Goal: Task Accomplishment & Management: Check status

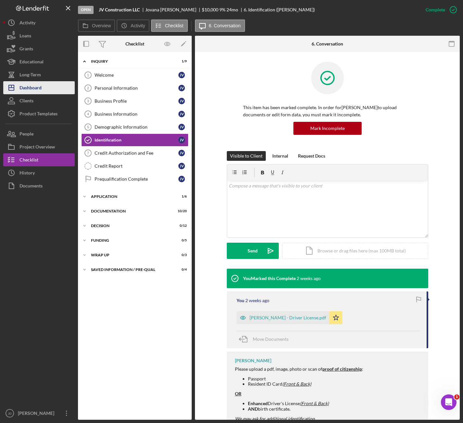
click at [35, 86] on div "Dashboard" at bounding box center [30, 88] width 22 height 15
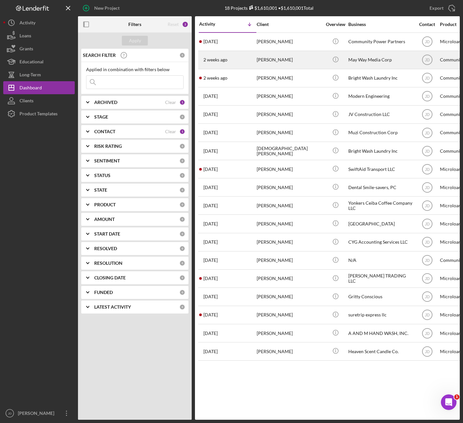
click at [270, 57] on div "[PERSON_NAME]" at bounding box center [288, 59] width 65 height 17
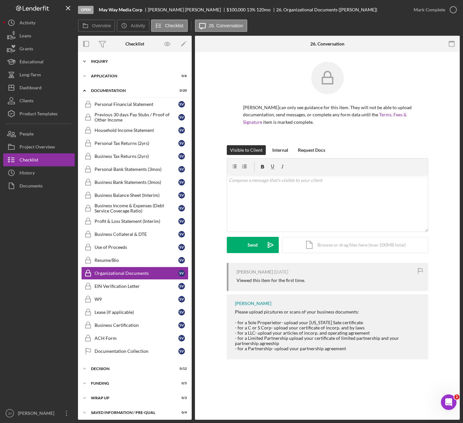
click at [84, 61] on icon "Icon/Expander" at bounding box center [84, 61] width 13 height 13
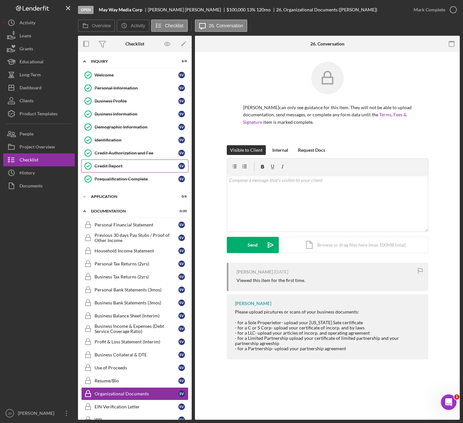
click at [108, 166] on div "Credit Report" at bounding box center [136, 165] width 84 height 5
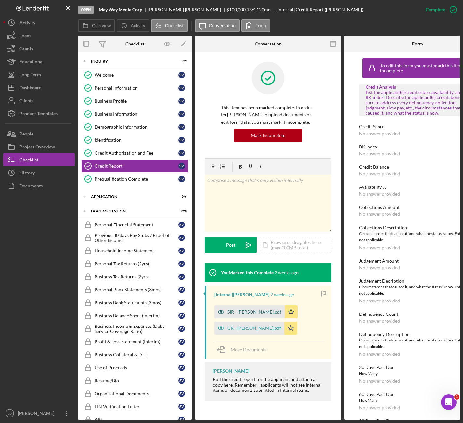
click at [252, 312] on div "SIR - [PERSON_NAME].pdf" at bounding box center [254, 311] width 54 height 5
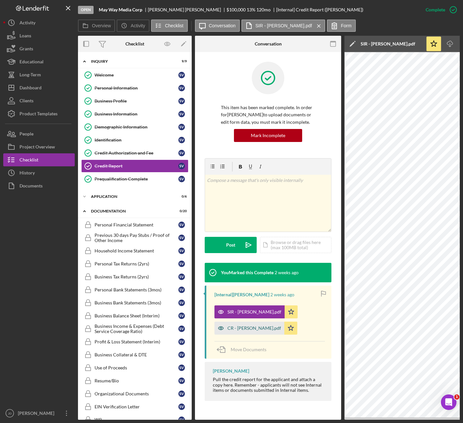
click at [254, 329] on div "CR - [PERSON_NAME].pdf" at bounding box center [254, 327] width 54 height 5
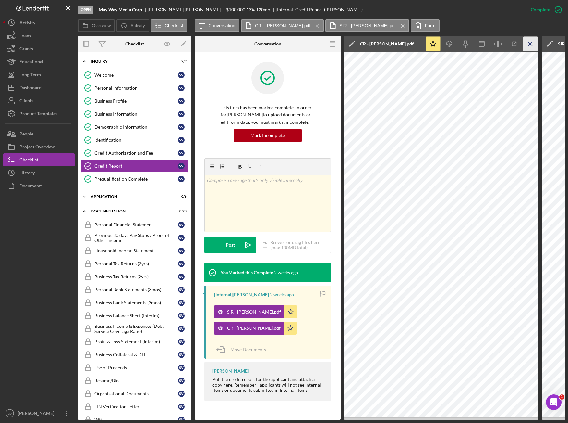
click at [528, 45] on icon "Icon/Menu Close" at bounding box center [531, 44] width 15 height 15
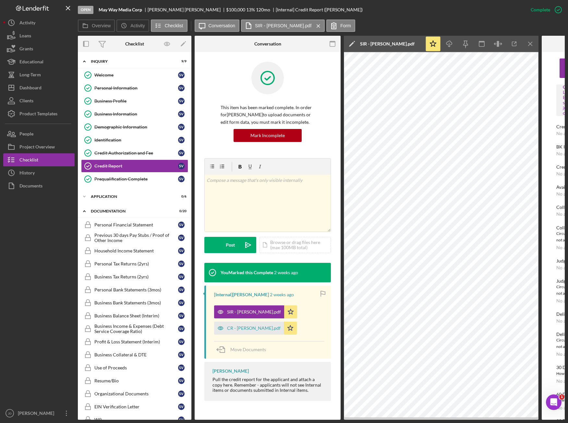
click at [528, 45] on icon "Icon/Menu Close" at bounding box center [531, 44] width 15 height 15
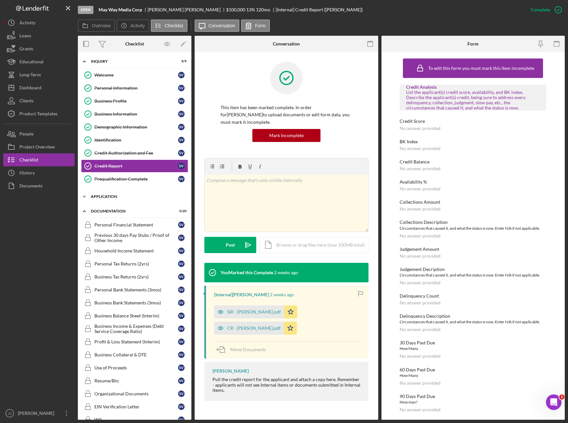
click at [85, 197] on icon "Icon/Expander" at bounding box center [84, 196] width 13 height 13
